Goal: Find specific page/section: Find specific page/section

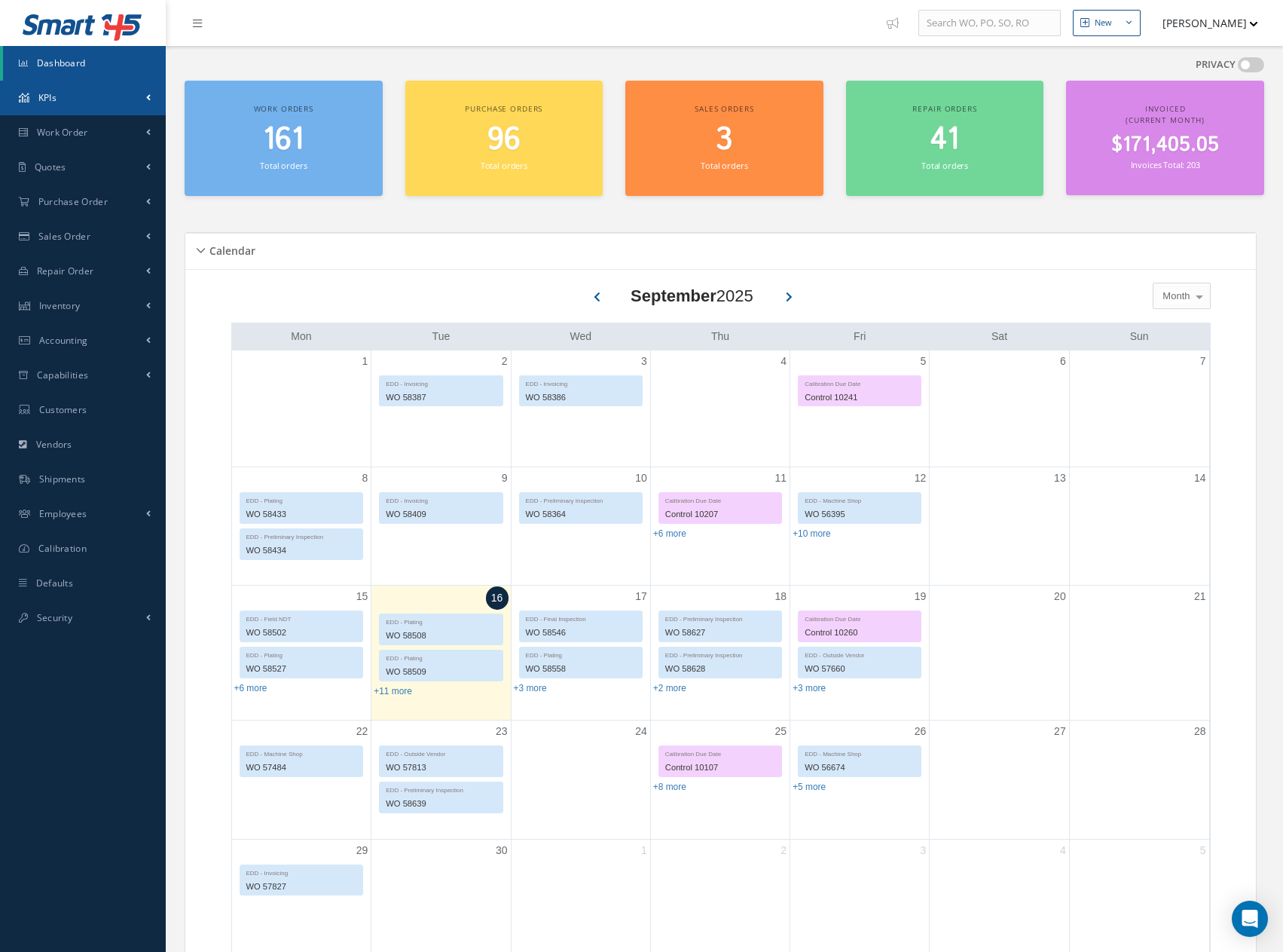
click at [45, 98] on span "KPIs" at bounding box center [47, 97] width 18 height 13
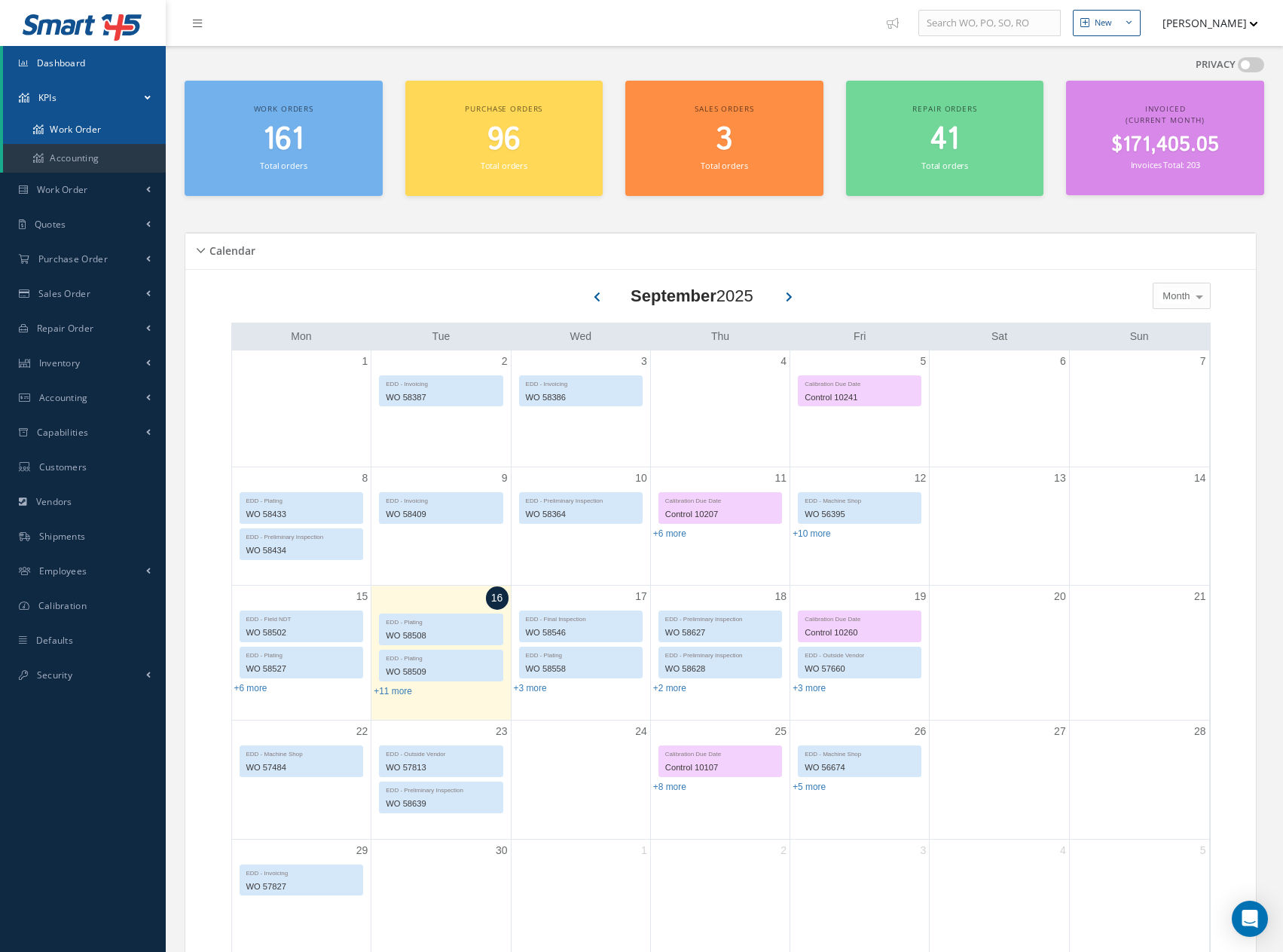
click at [73, 125] on link "Work Order" at bounding box center [84, 130] width 163 height 29
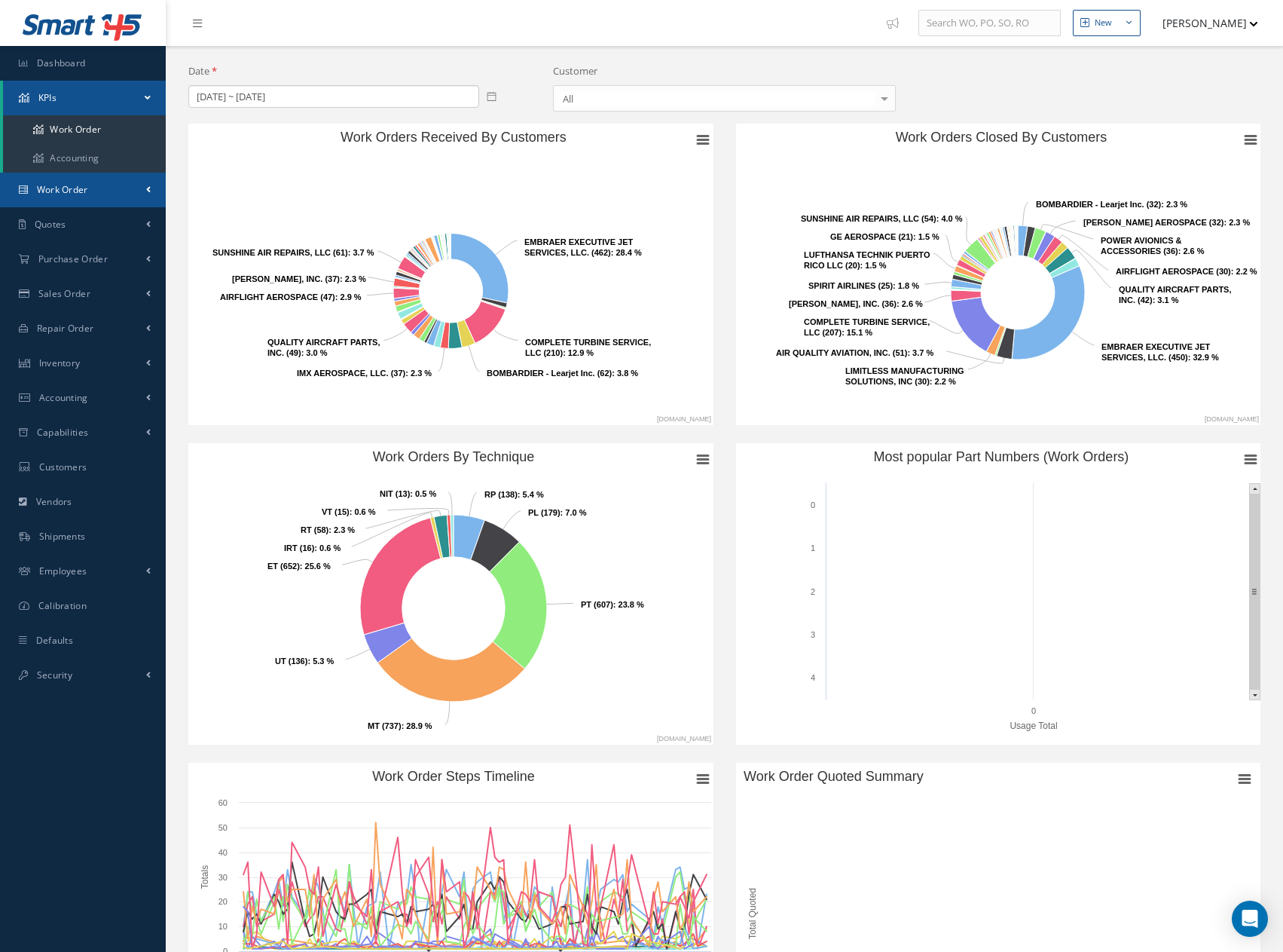
click at [59, 189] on span "Work Order" at bounding box center [62, 189] width 51 height 13
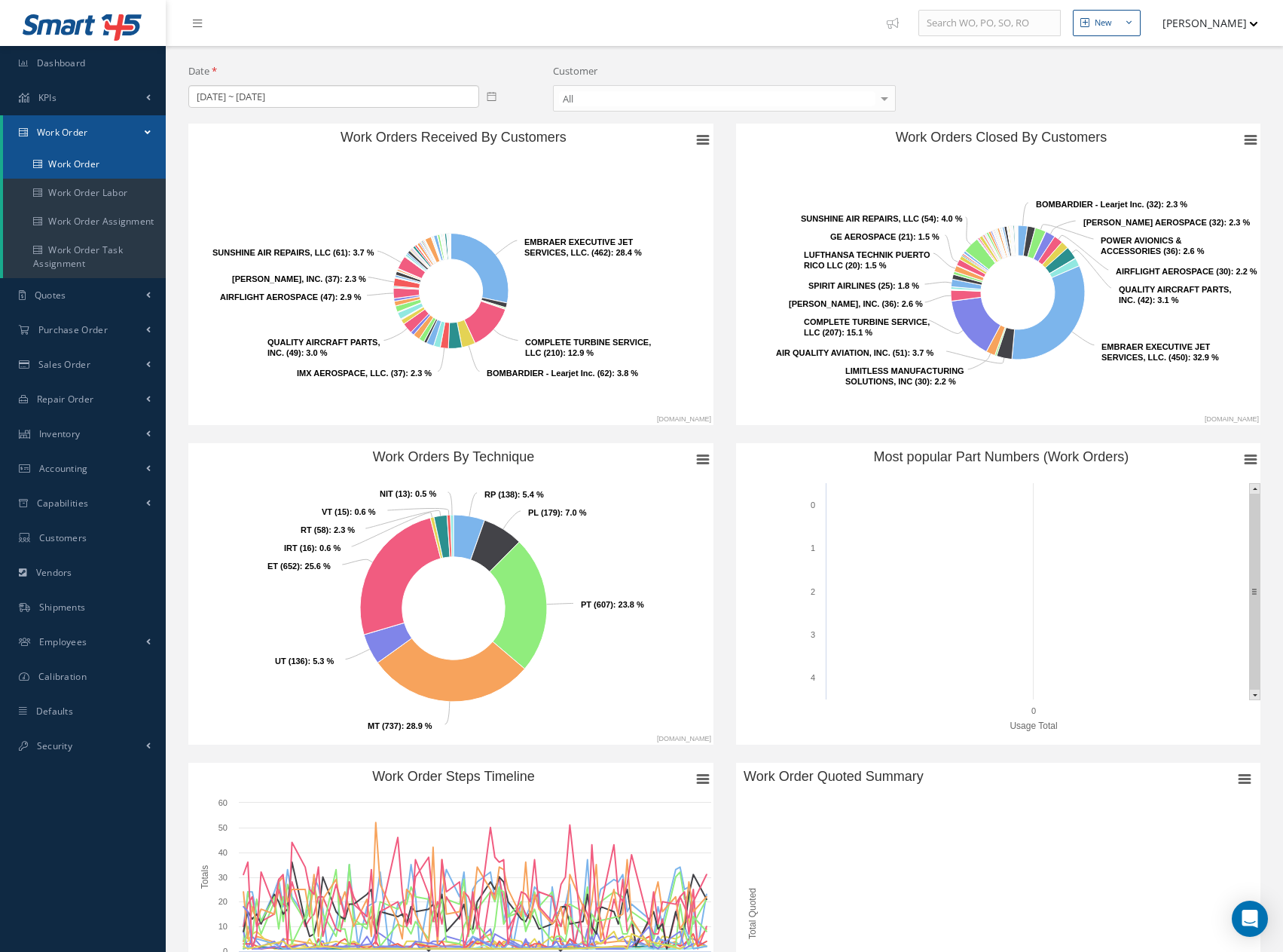
click at [77, 164] on link "Work Order" at bounding box center [84, 165] width 163 height 29
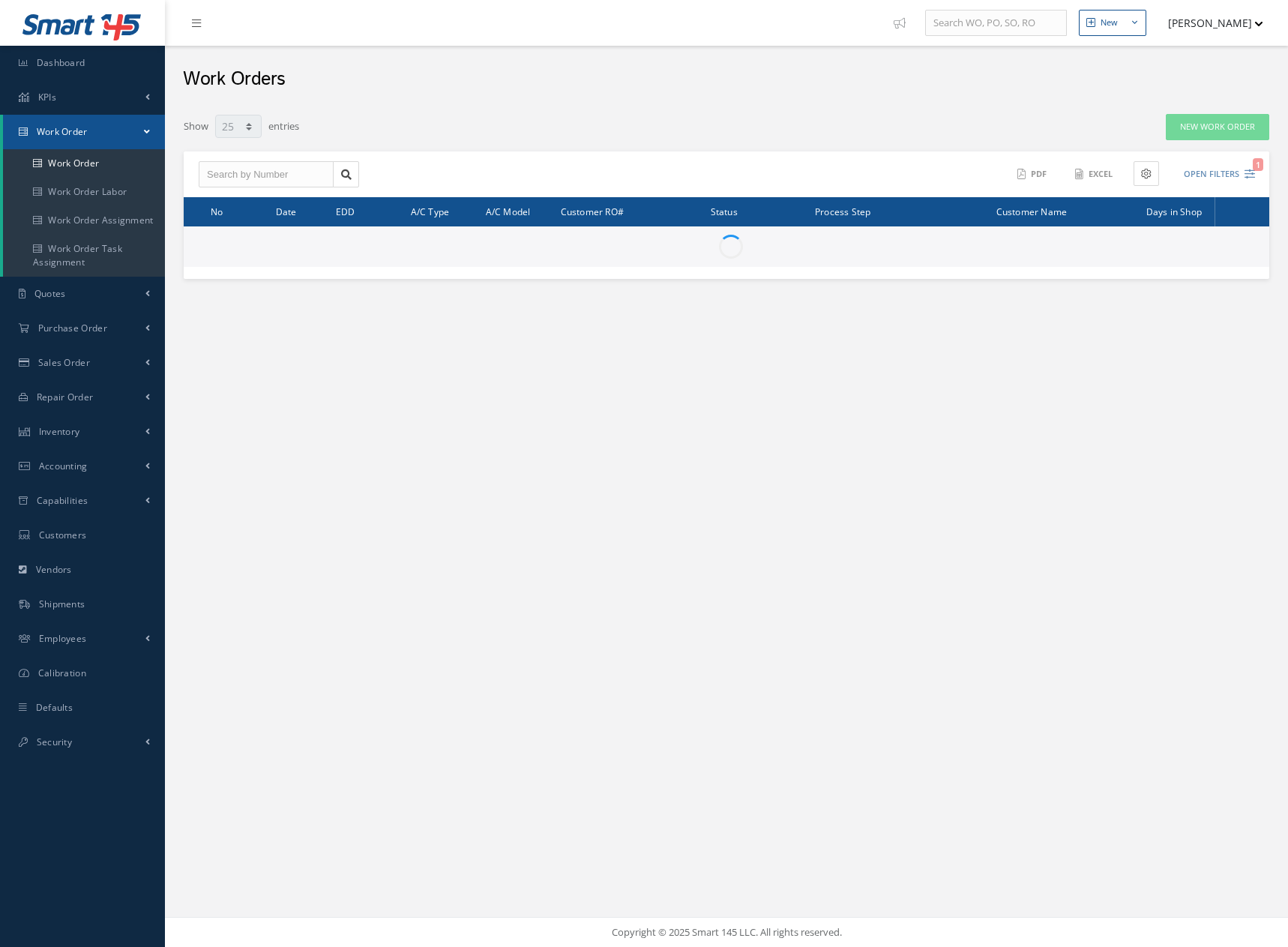
select select "25"
